Goal: Task Accomplishment & Management: Manage account settings

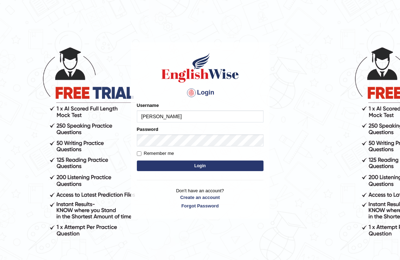
type input "[PERSON_NAME]"
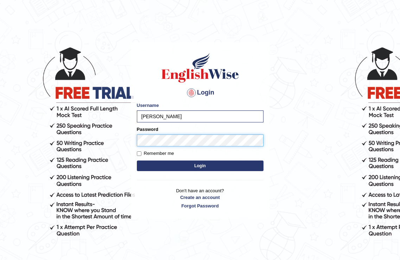
click at [137, 160] on button "Login" at bounding box center [200, 165] width 127 height 11
